Goal: Task Accomplishment & Management: Manage account settings

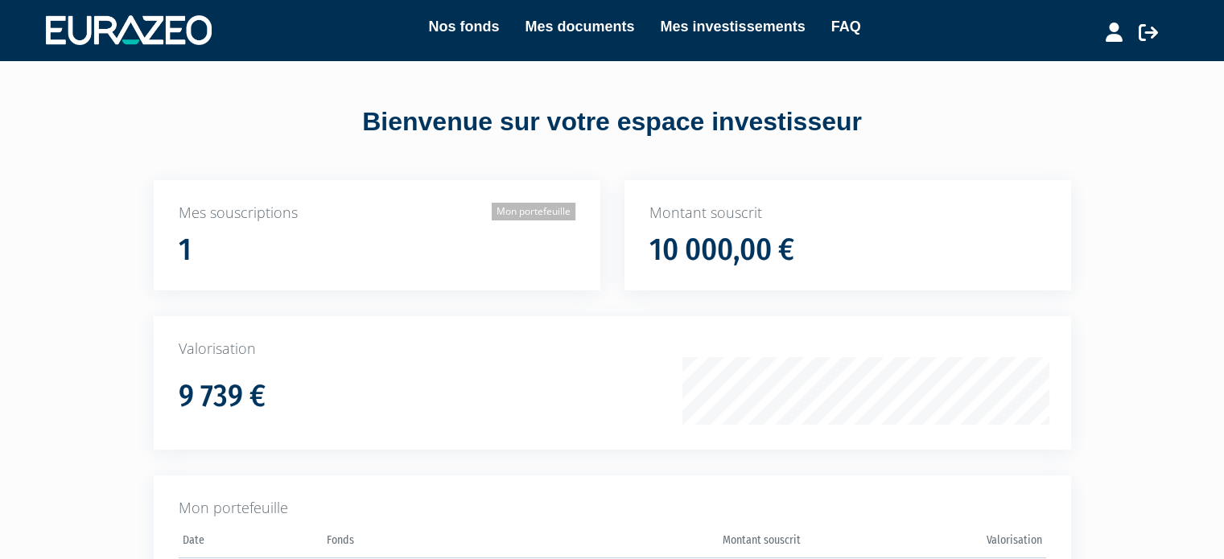
click at [546, 210] on link "Mon portefeuille" at bounding box center [534, 212] width 84 height 18
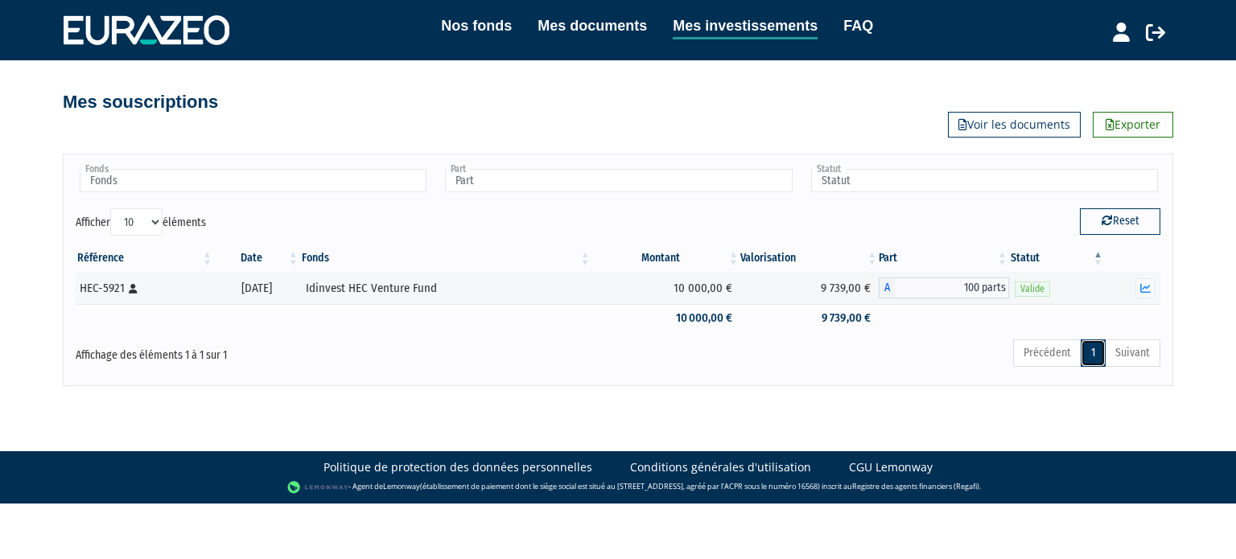
click at [1090, 348] on link "1" at bounding box center [1093, 353] width 25 height 27
click at [1010, 123] on link "Voir les documents" at bounding box center [1014, 125] width 133 height 26
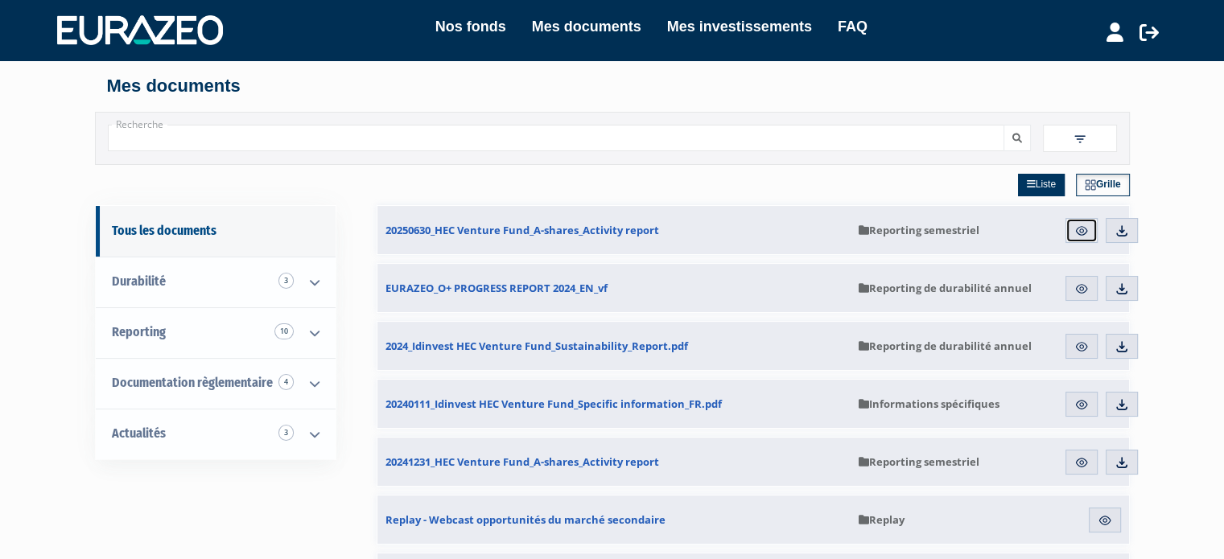
click at [1081, 227] on img at bounding box center [1081, 231] width 14 height 14
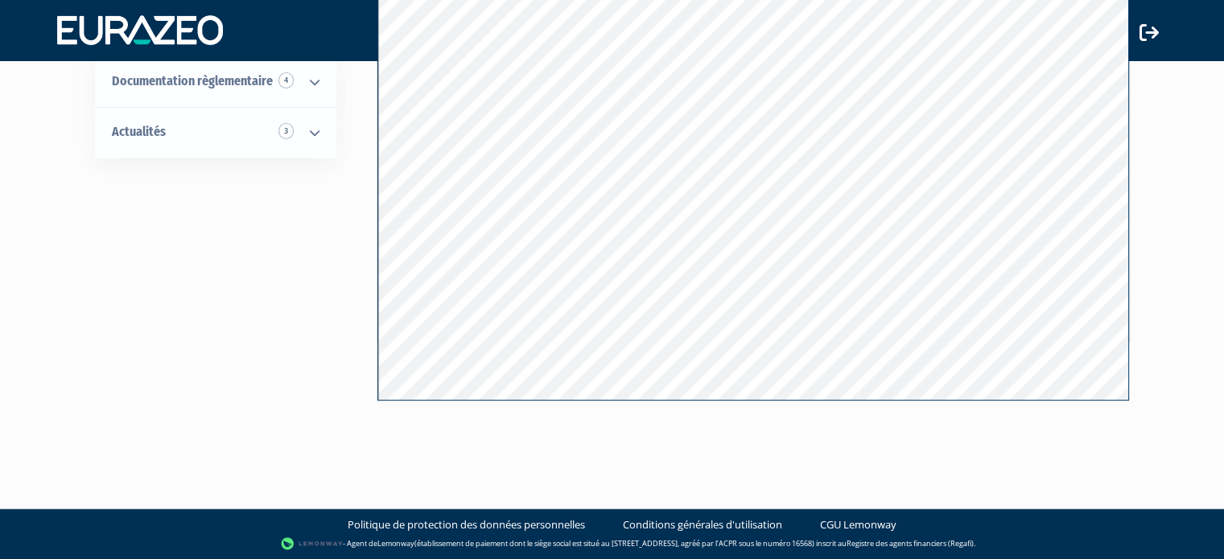
scroll to position [241, 0]
